Goal: Task Accomplishment & Management: Use online tool/utility

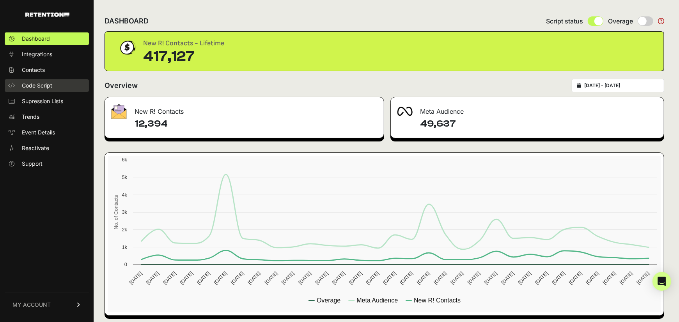
click at [30, 86] on span "Code Script" at bounding box center [37, 86] width 30 height 8
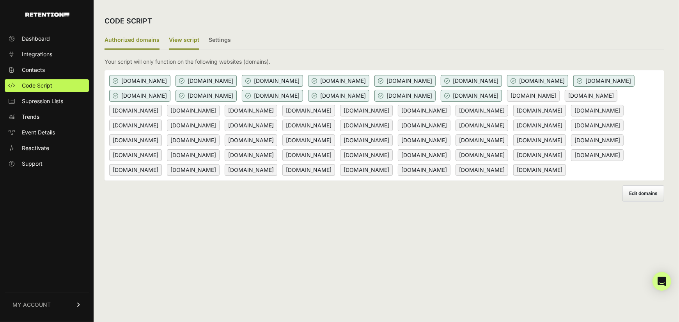
click at [176, 37] on label "View script" at bounding box center [184, 40] width 30 height 18
click at [0, 0] on input "View script" at bounding box center [0, 0] width 0 height 0
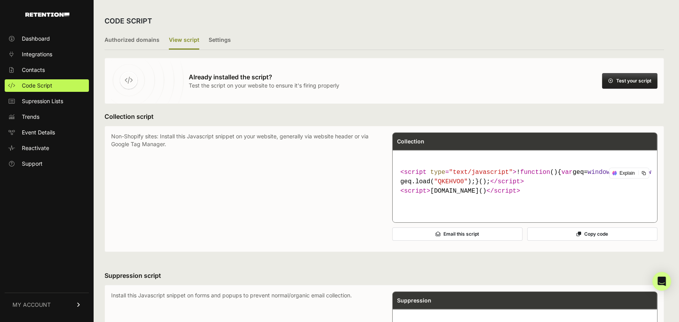
click at [588, 240] on button "Copy code" at bounding box center [593, 233] width 130 height 13
